Goal: Register for event/course

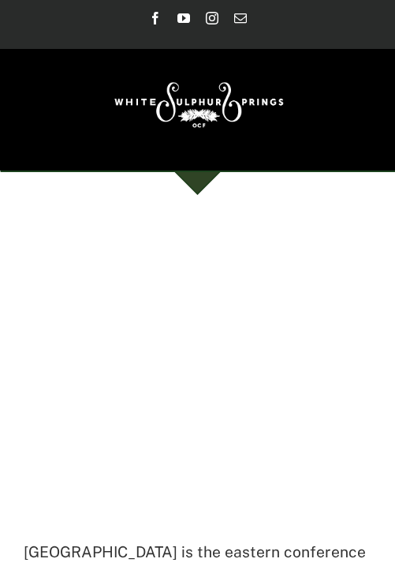
click at [51, 362] on div at bounding box center [198, 485] width 348 height 500
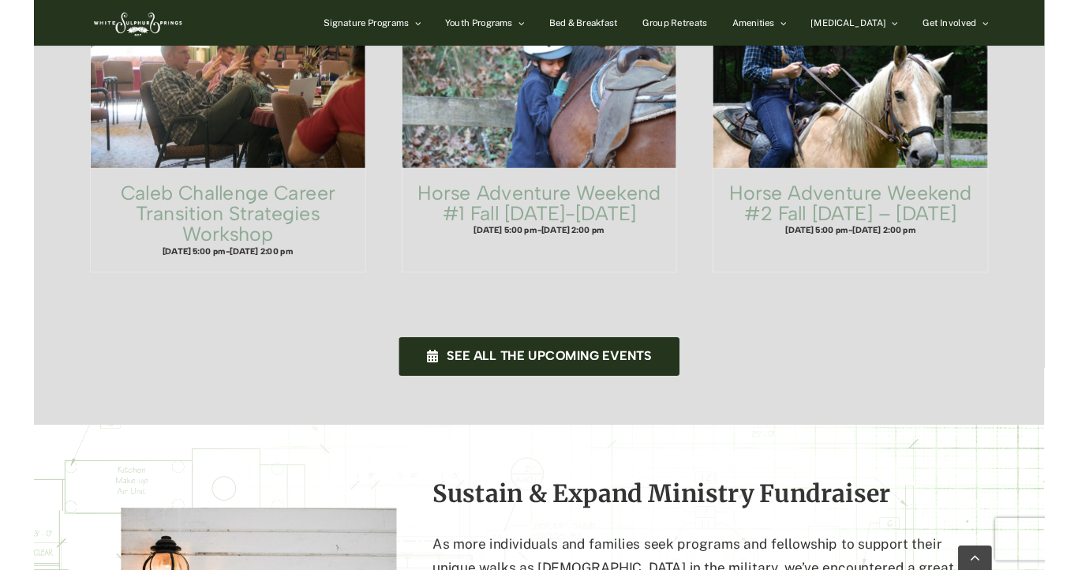
scroll to position [1142, 0]
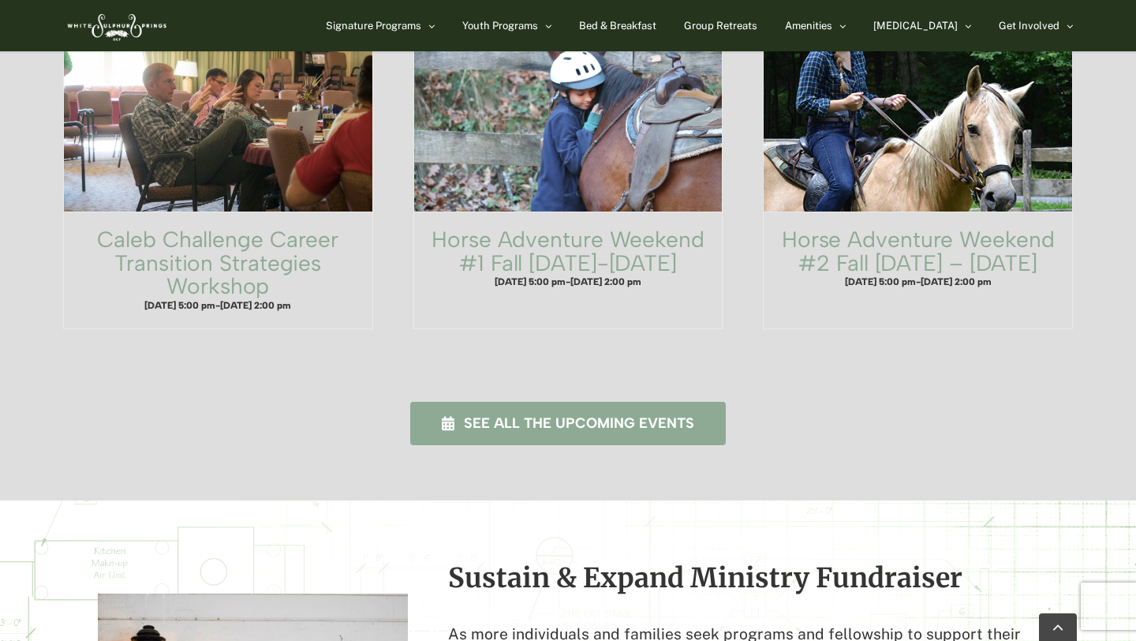
click at [394, 415] on span "See all the upcoming events" at bounding box center [579, 423] width 230 height 17
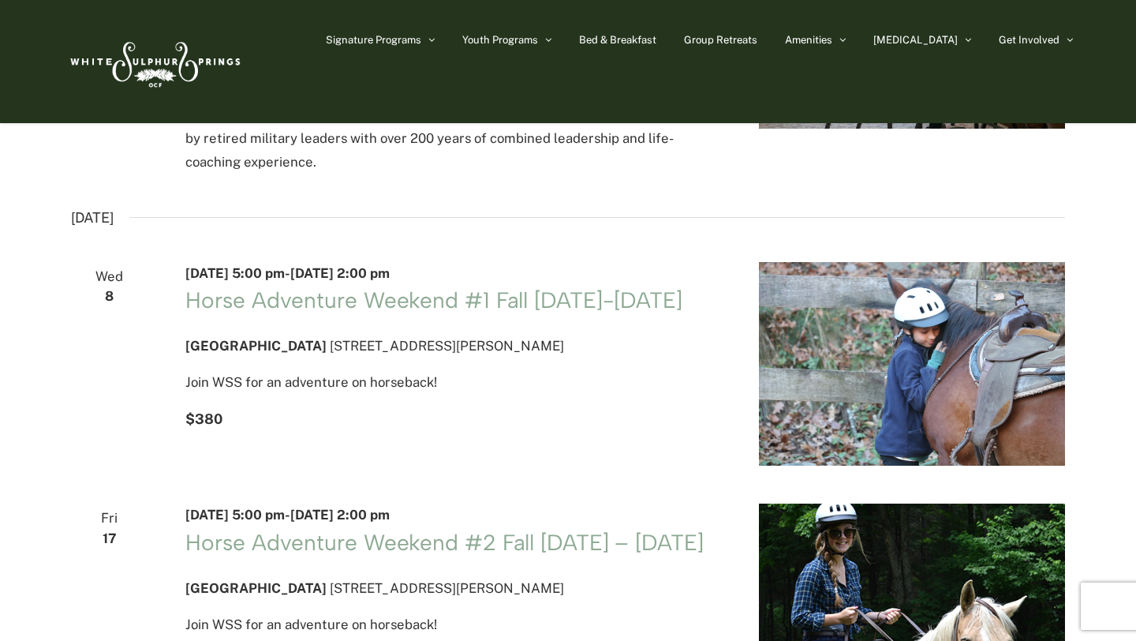
scroll to position [95, 0]
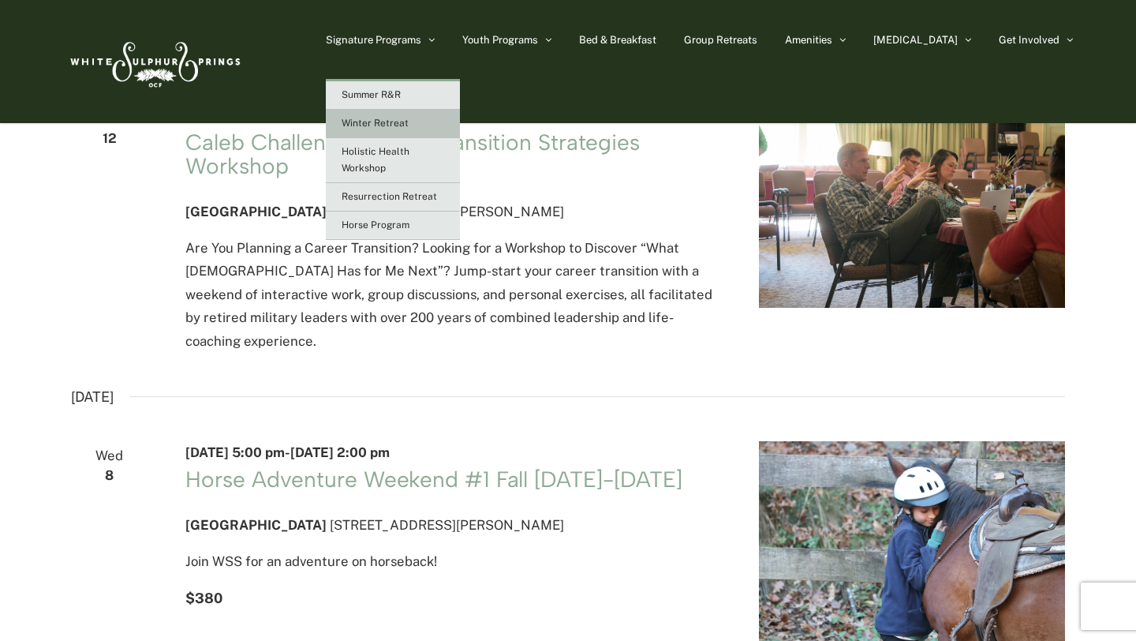
click at [409, 122] on span "Winter Retreat" at bounding box center [375, 123] width 67 height 11
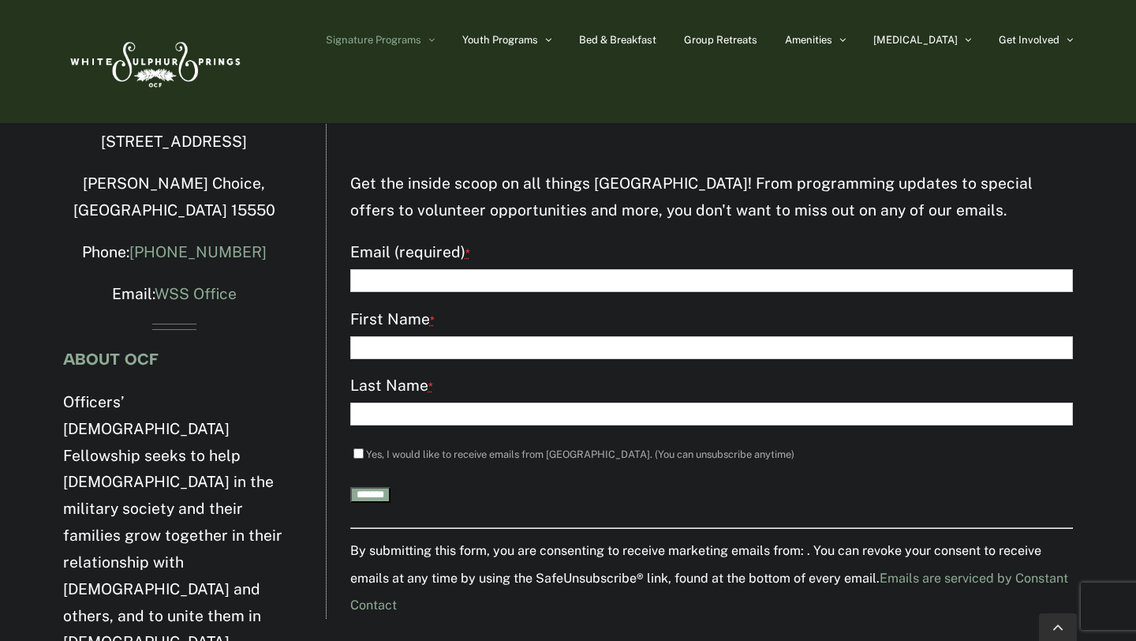
scroll to position [2746, 0]
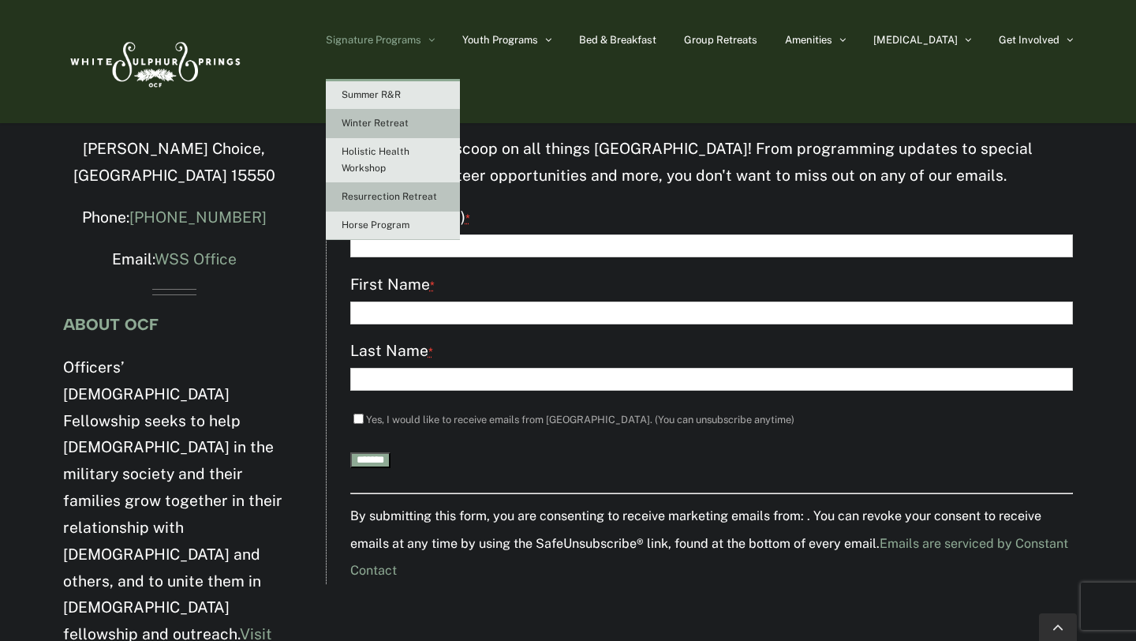
click at [460, 206] on link "Resurrection Retreat" at bounding box center [393, 197] width 134 height 28
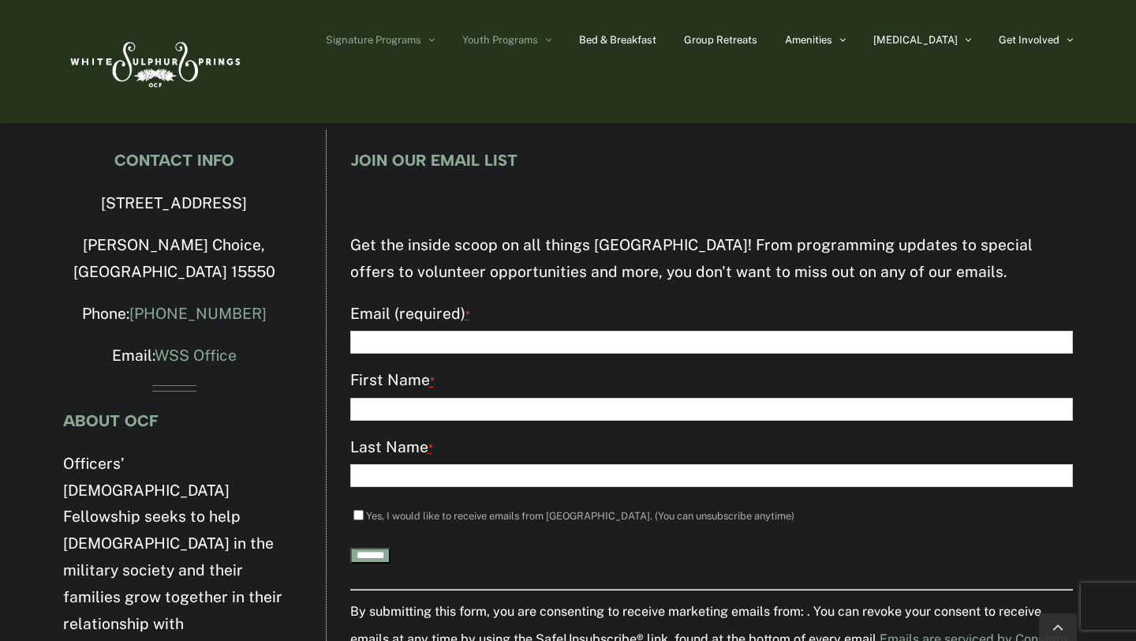
scroll to position [2143, 0]
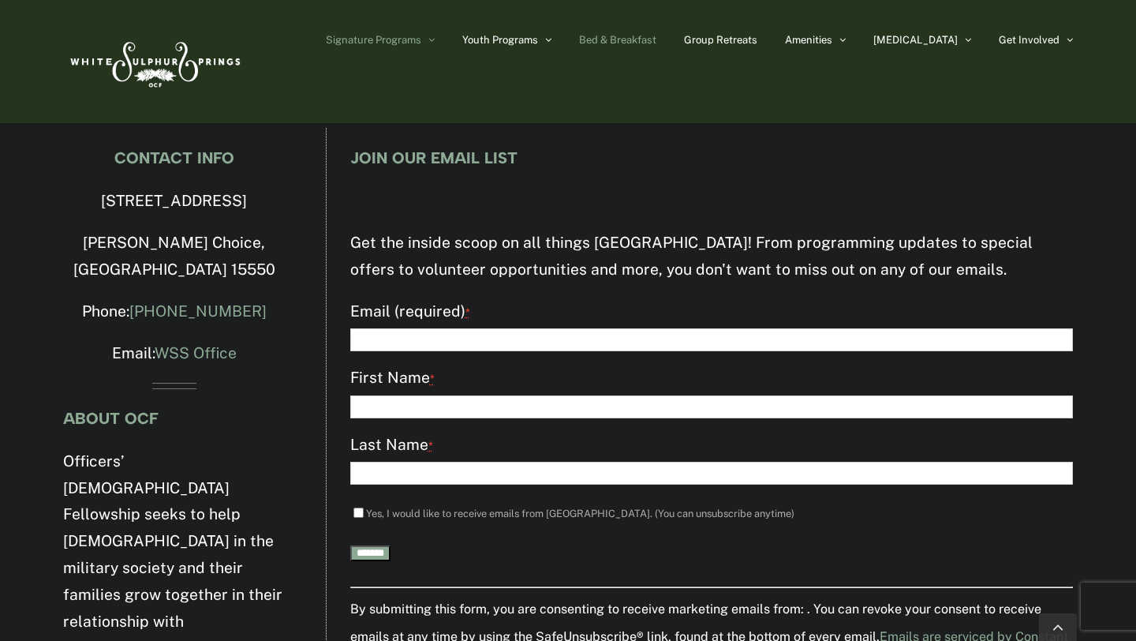
click at [656, 42] on span "Bed & Breakfast" at bounding box center [617, 40] width 77 height 10
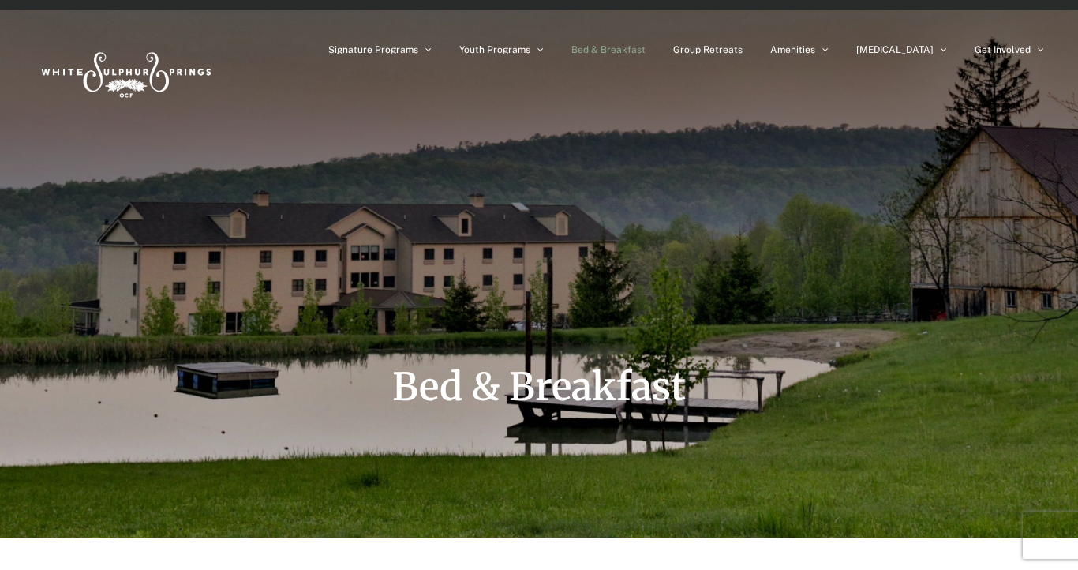
scroll to position [27, 0]
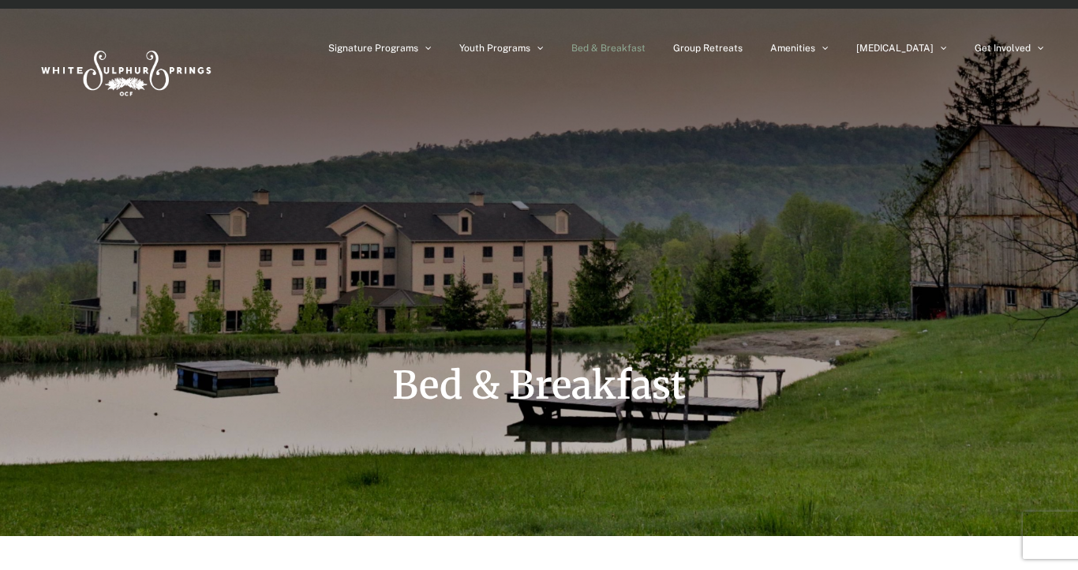
click at [107, 69] on img at bounding box center [124, 70] width 181 height 74
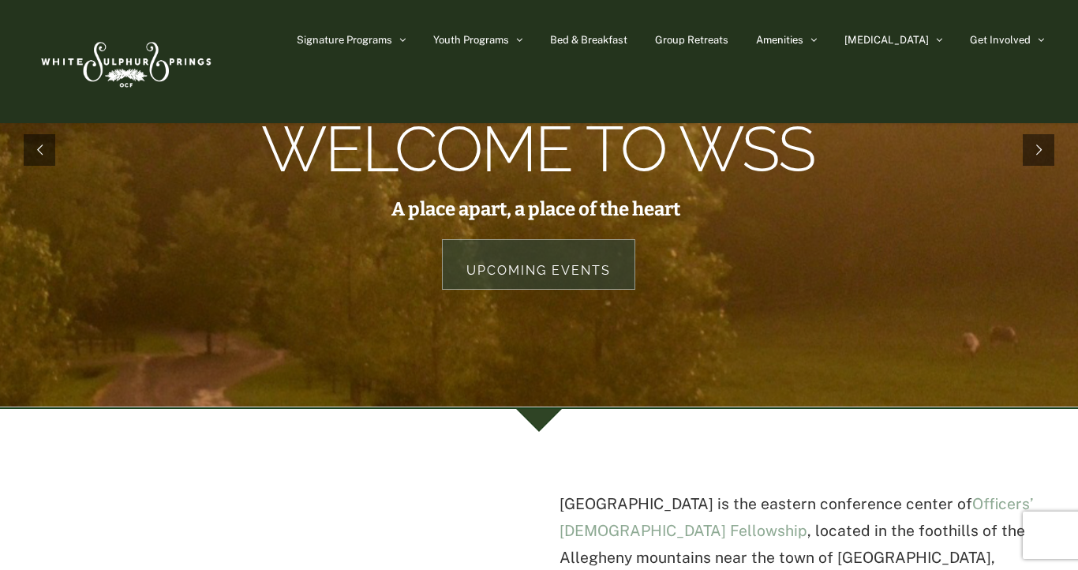
scroll to position [144, 0]
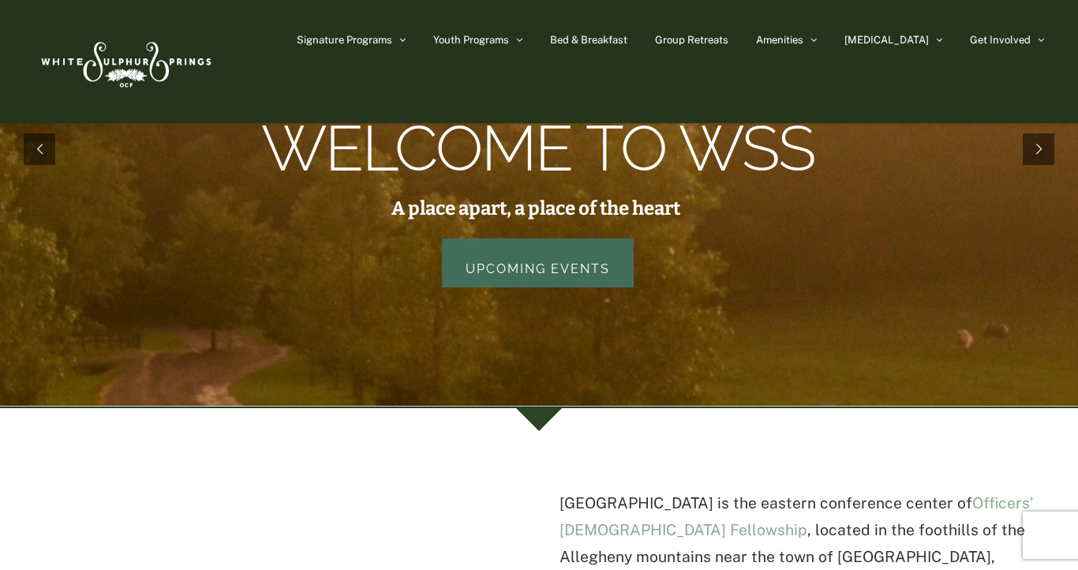
click at [530, 271] on link "Upcoming Events" at bounding box center [538, 262] width 192 height 49
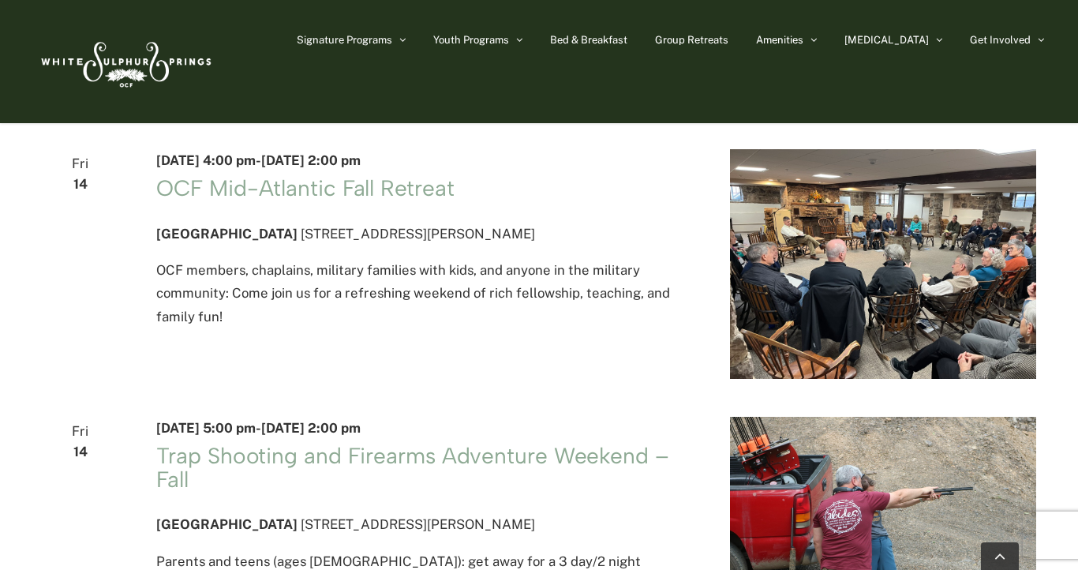
scroll to position [1228, 0]
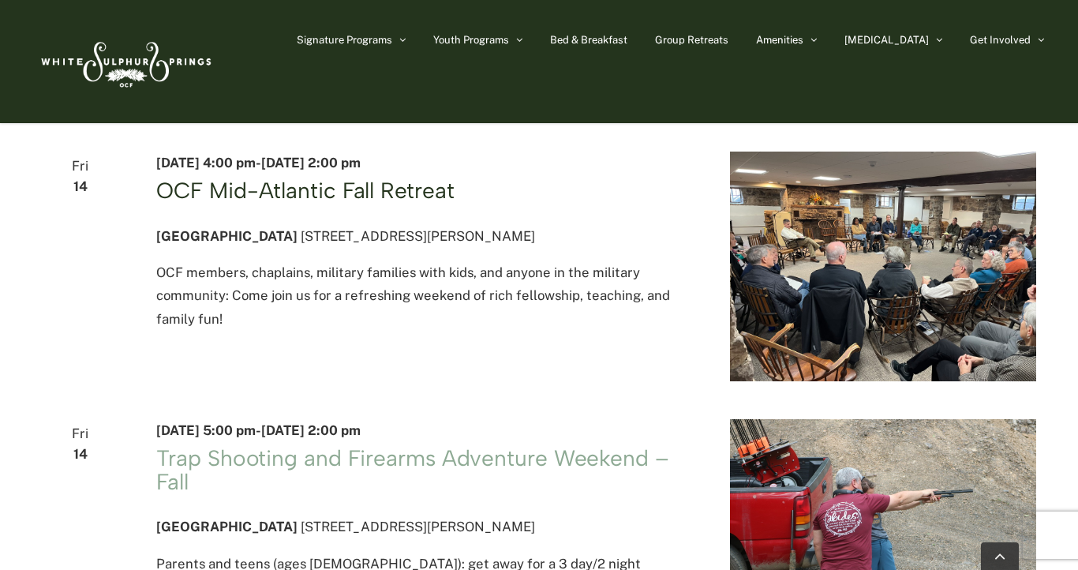
click at [359, 204] on link "OCF Mid-Atlantic Fall Retreat" at bounding box center [304, 190] width 297 height 27
